Goal: Task Accomplishment & Management: Complete application form

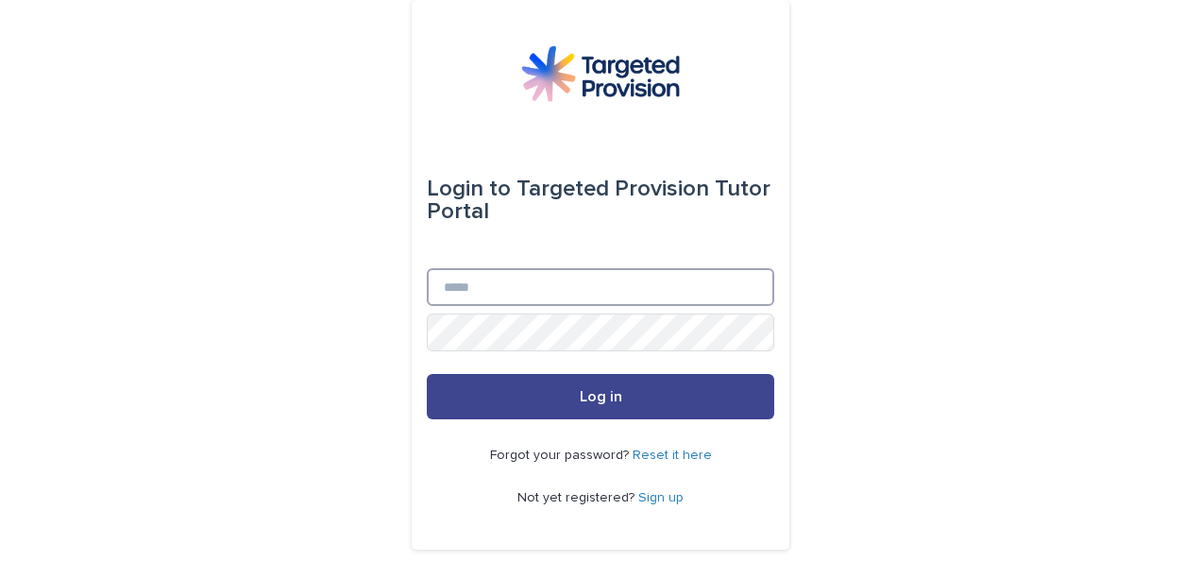
type input "**********"
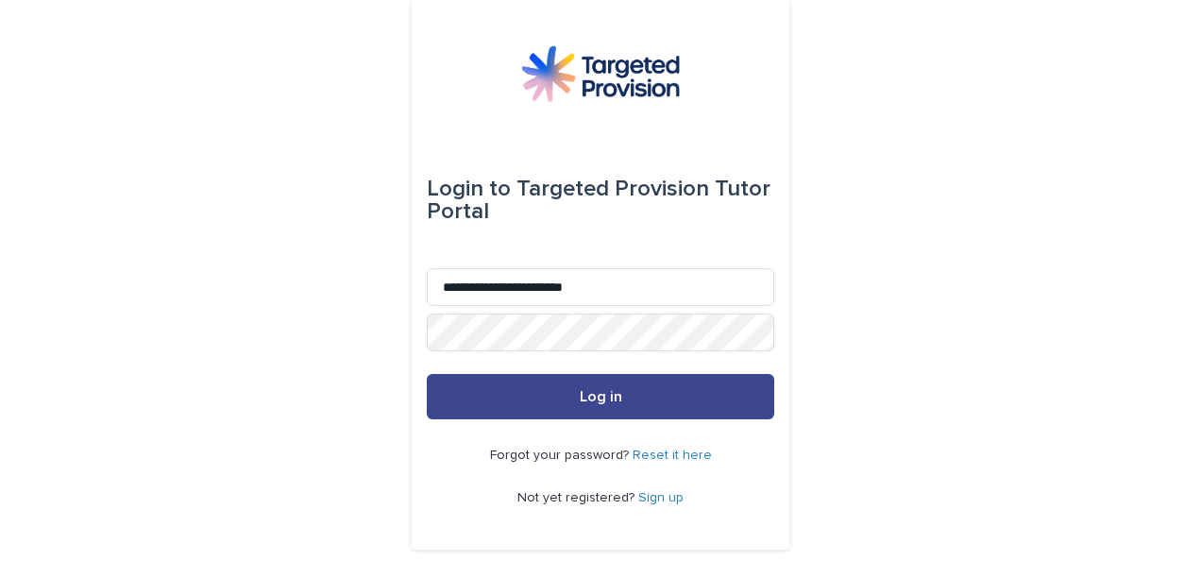
click at [580, 403] on span "Log in" at bounding box center [601, 396] width 42 height 15
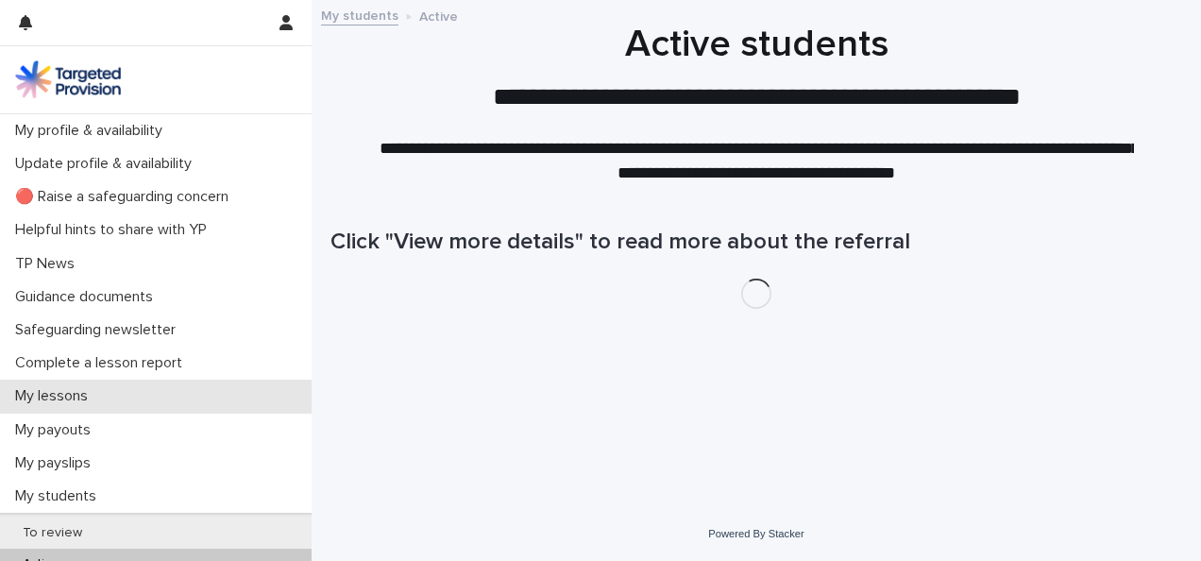
click at [94, 394] on p "My lessons" at bounding box center [55, 396] width 95 height 18
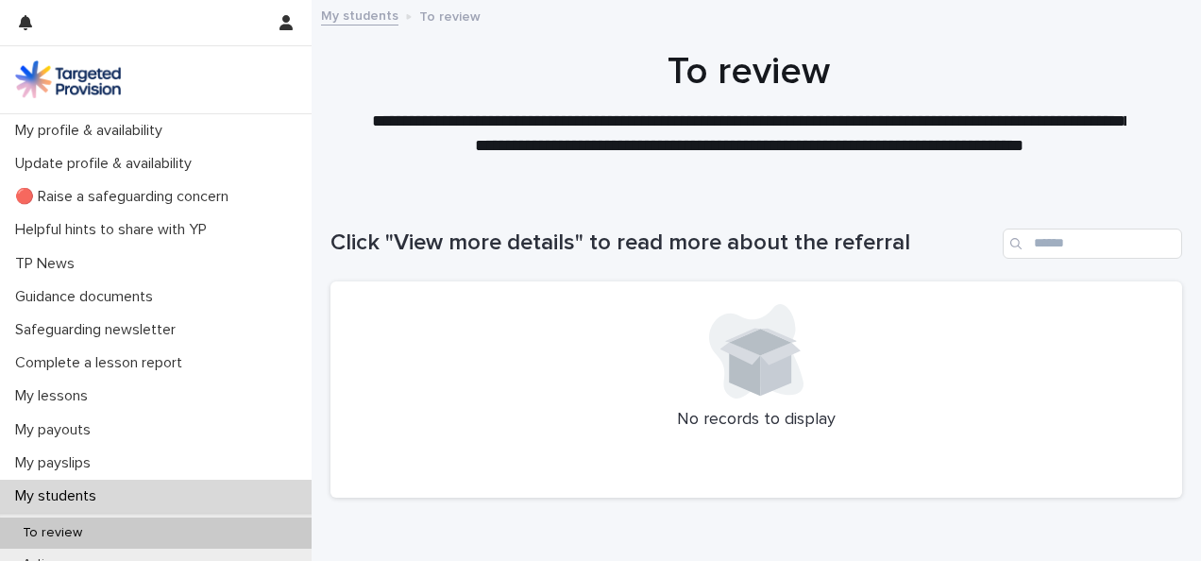
scroll to position [185, 0]
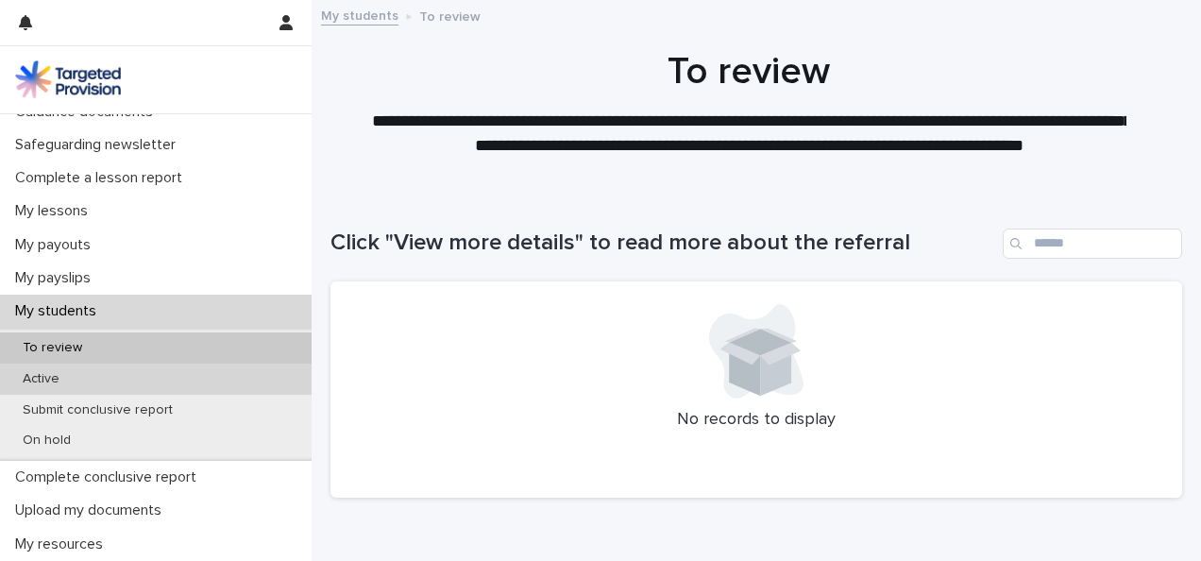
click at [44, 369] on div "Active" at bounding box center [156, 378] width 312 height 31
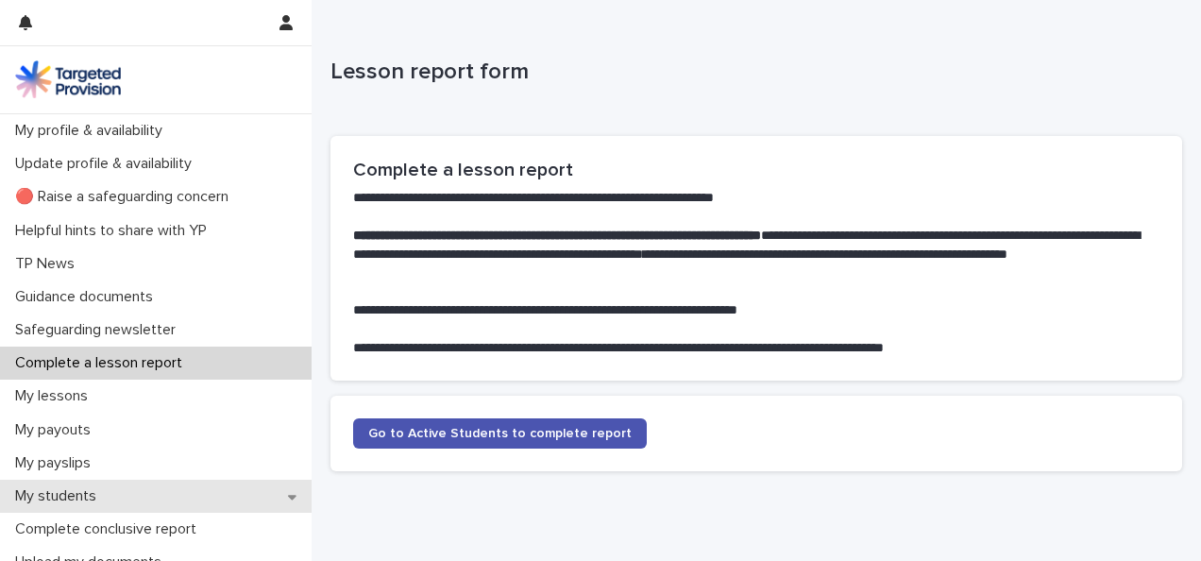
click at [95, 496] on p "My students" at bounding box center [60, 496] width 104 height 18
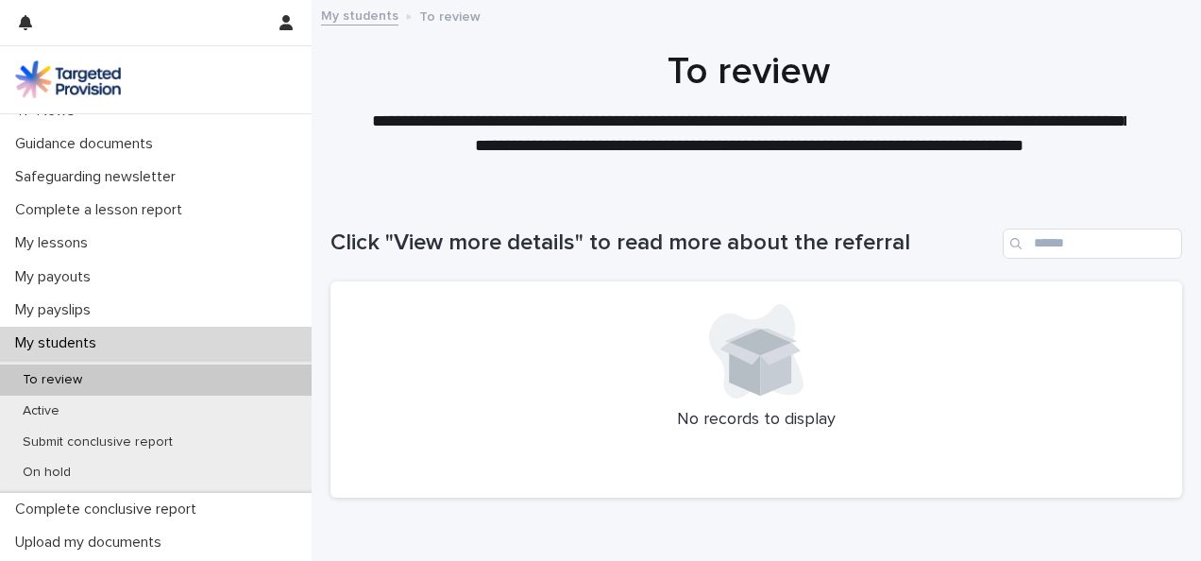
scroll to position [177, 0]
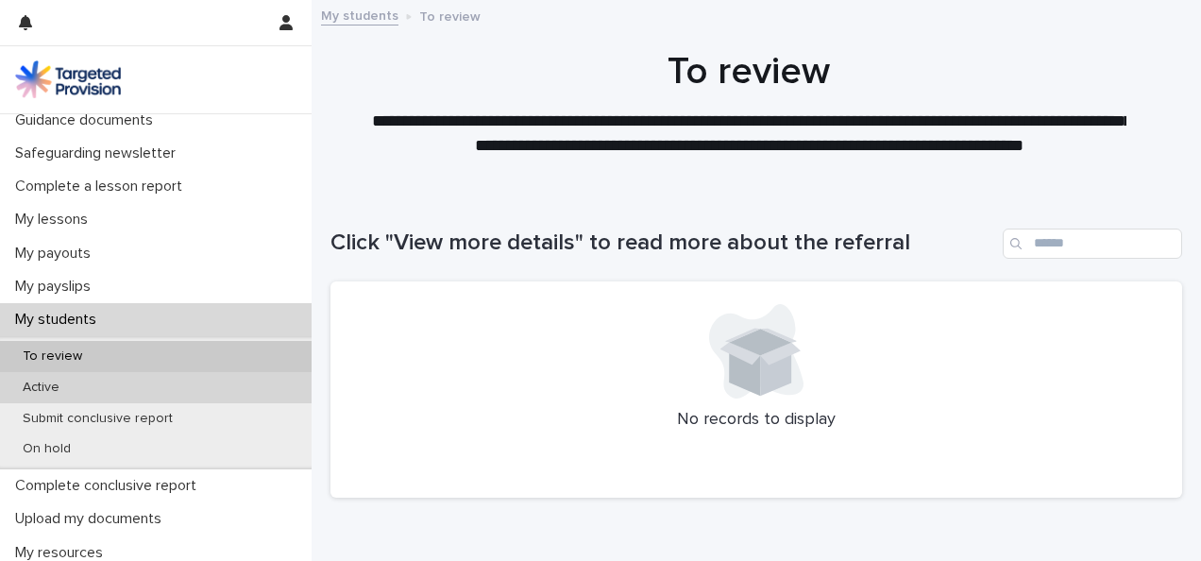
click at [28, 395] on p "Active" at bounding box center [41, 387] width 67 height 16
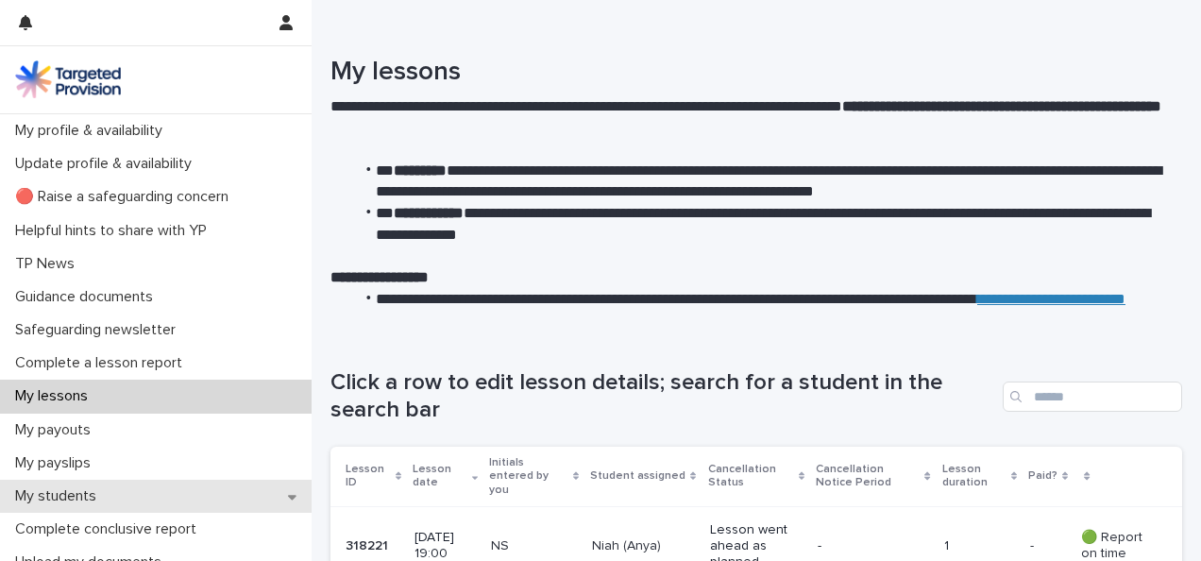
click at [76, 500] on p "My students" at bounding box center [60, 496] width 104 height 18
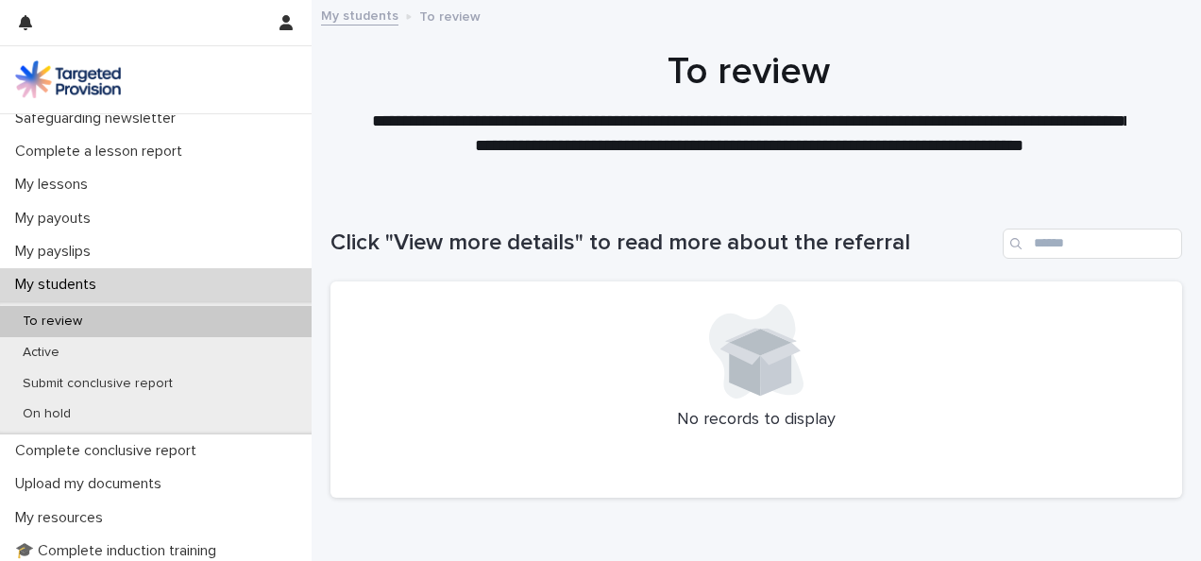
scroll to position [278, 0]
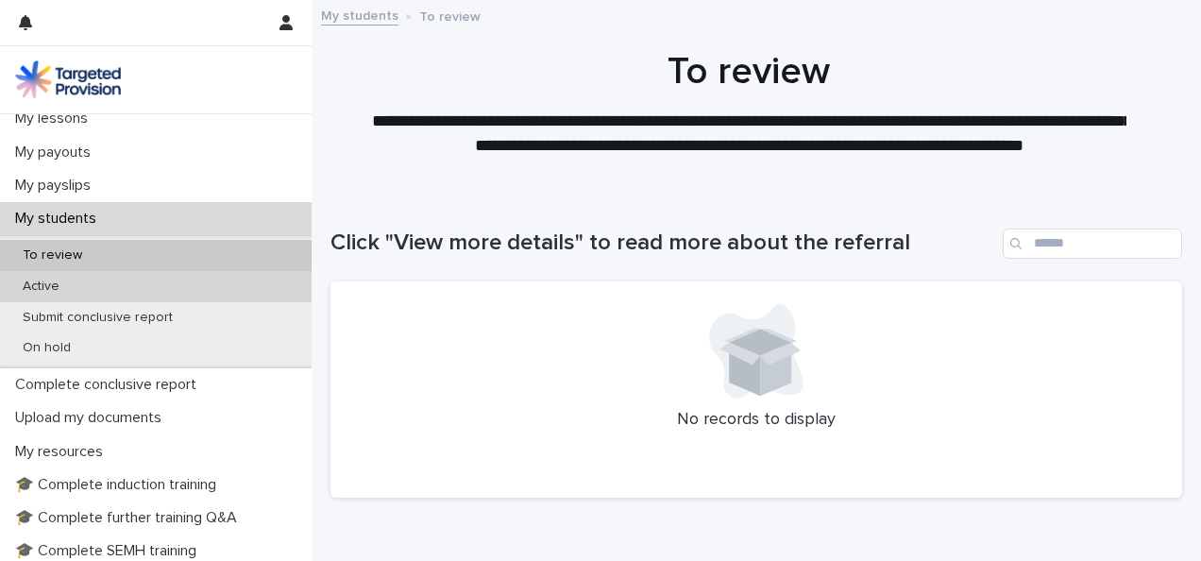
click at [68, 295] on div "Active" at bounding box center [156, 286] width 312 height 31
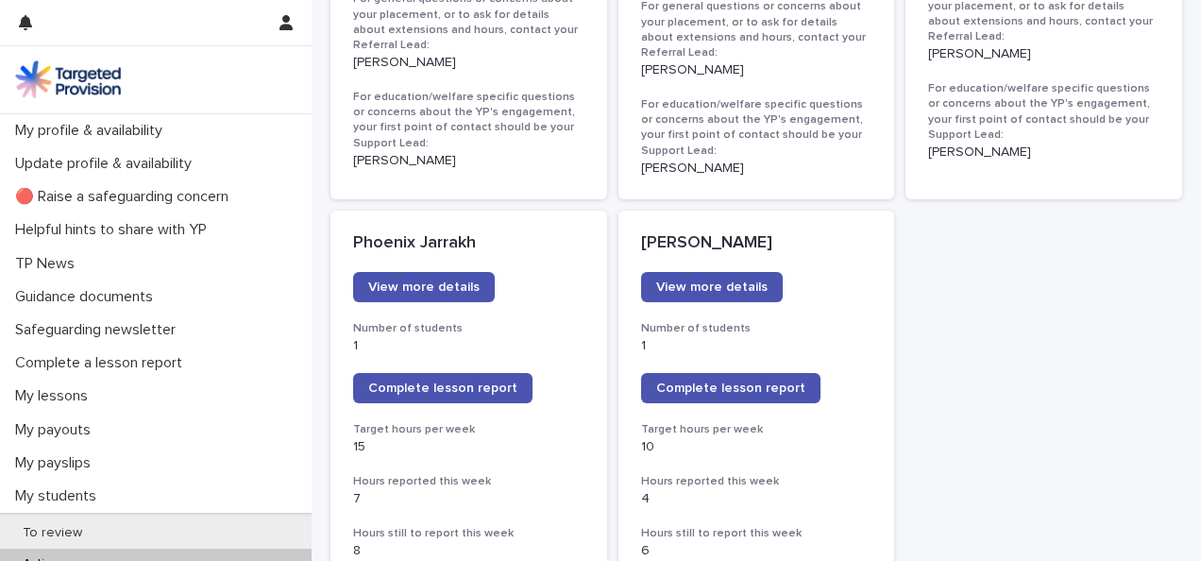
scroll to position [1422, 0]
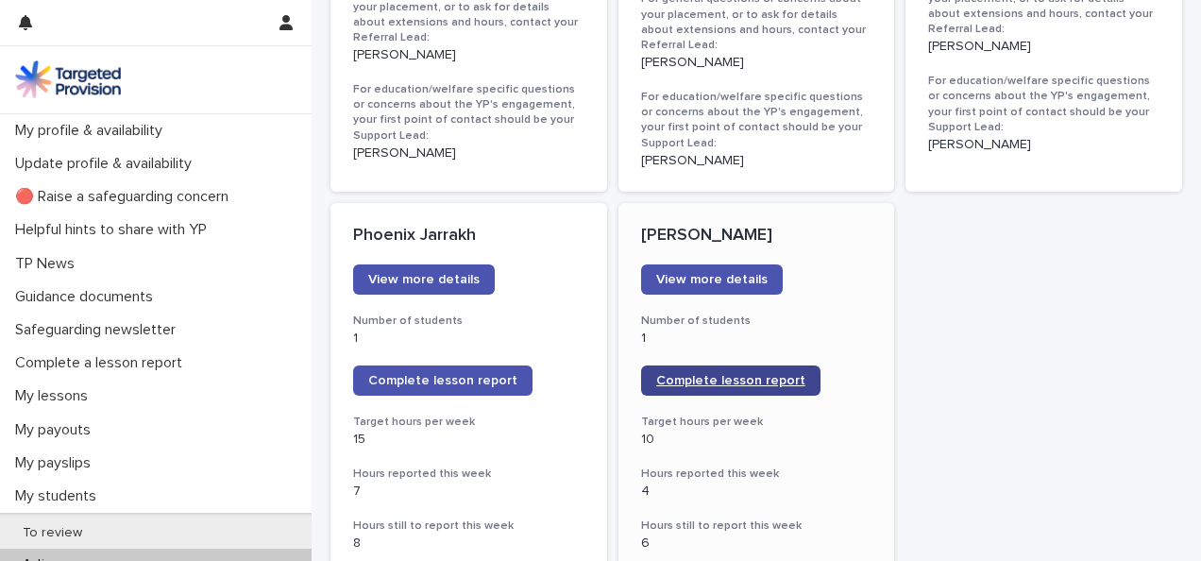
click at [734, 374] on span "Complete lesson report" at bounding box center [730, 380] width 149 height 13
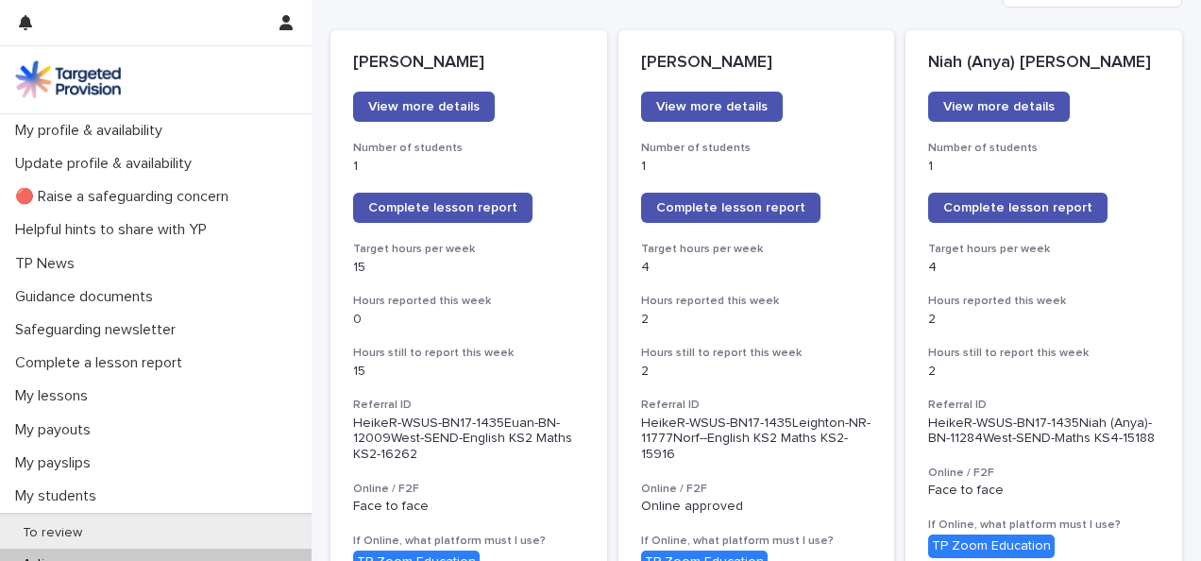
scroll to position [296, 0]
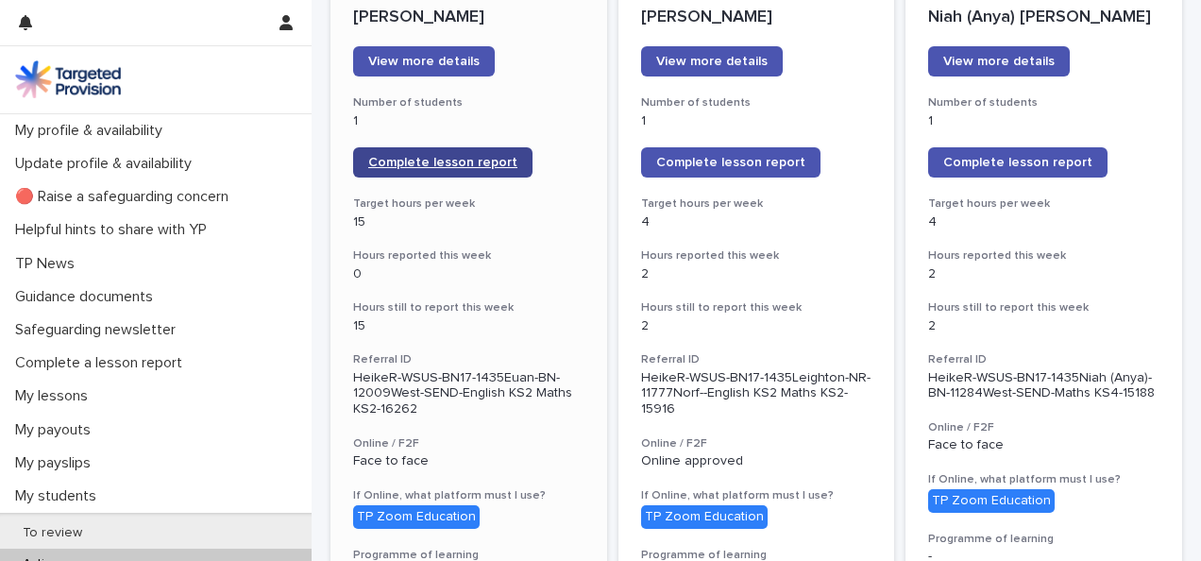
click at [378, 149] on link "Complete lesson report" at bounding box center [442, 162] width 179 height 30
